Goal: Task Accomplishment & Management: Manage account settings

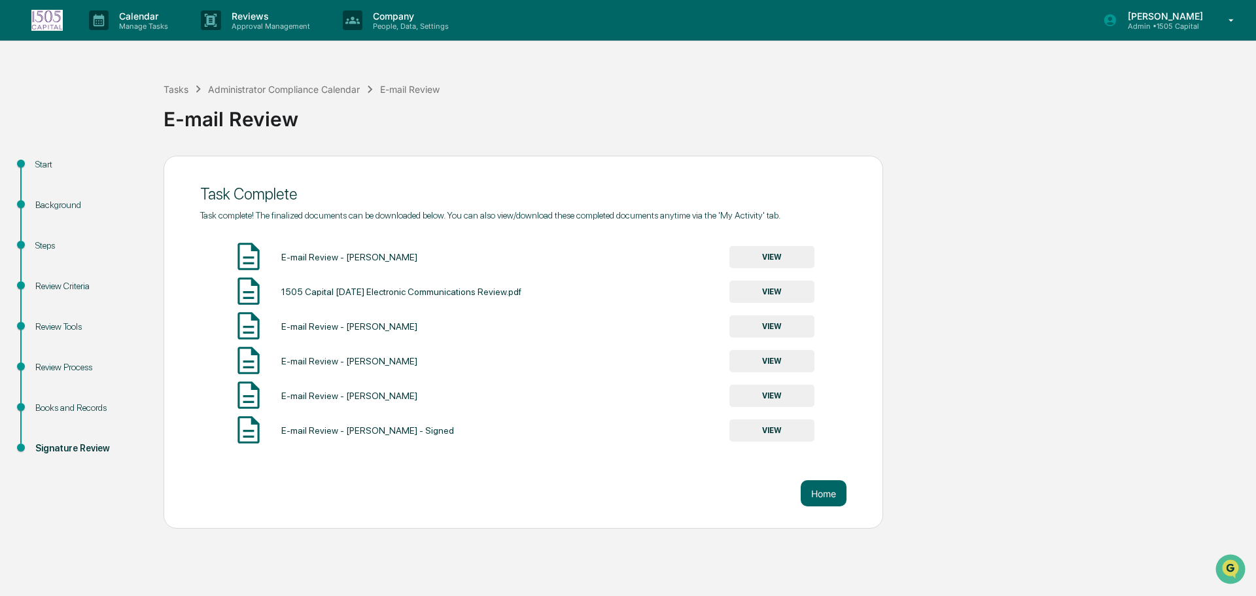
click at [1166, 20] on p "[PERSON_NAME]" at bounding box center [1163, 15] width 92 height 11
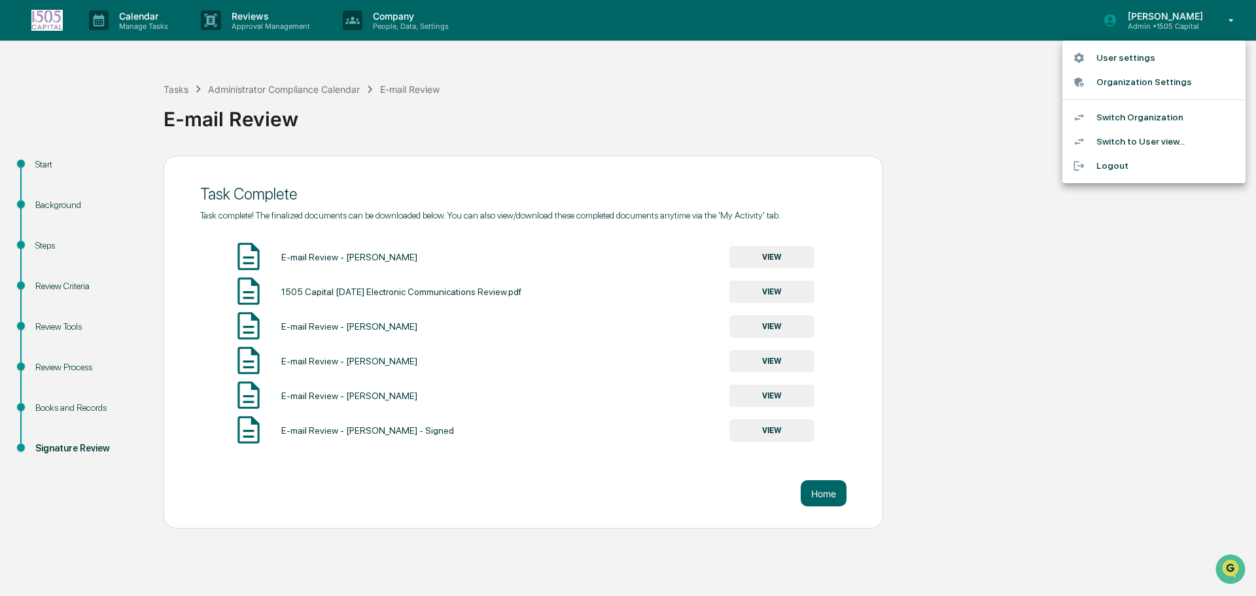
click at [1086, 121] on div at bounding box center [1085, 117] width 24 height 12
